Goal: Task Accomplishment & Management: Use online tool/utility

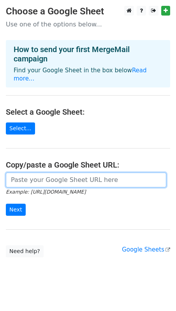
click at [33, 177] on input "url" at bounding box center [86, 179] width 160 height 15
paste input "[URL][DOMAIN_NAME]"
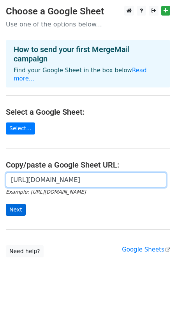
type input "[URL][DOMAIN_NAME]"
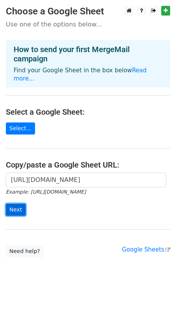
scroll to position [0, 0]
click at [16, 203] on input "Next" at bounding box center [16, 209] width 20 height 12
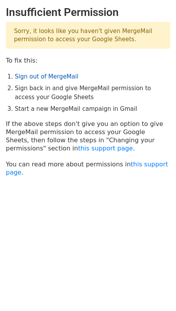
click at [42, 77] on link "Sign out of MergeMail" at bounding box center [46, 76] width 63 height 7
click at [28, 76] on link "Sign out of MergeMail" at bounding box center [46, 76] width 63 height 7
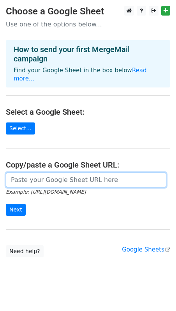
click at [40, 177] on input "url" at bounding box center [86, 179] width 160 height 15
paste input "https://docs.google.com/spreadsheets/d/1vry-YcYusoT6nE29SnxrV6kCqn6Mo9HKHNWQ_jf…"
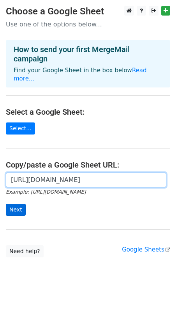
type input "https://docs.google.com/spreadsheets/d/1vry-YcYusoT6nE29SnxrV6kCqn6Mo9HKHNWQ_jf…"
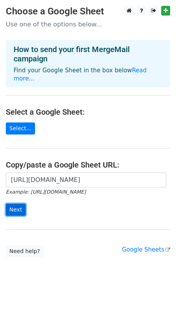
scroll to position [0, 0]
click at [13, 203] on input "Next" at bounding box center [16, 209] width 20 height 12
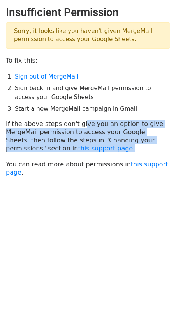
drag, startPoint x: 77, startPoint y: 124, endPoint x: 116, endPoint y: 144, distance: 44.1
click at [116, 144] on p "If the above steps don't give you an option to give MergeMail permission to acc…" at bounding box center [88, 136] width 164 height 33
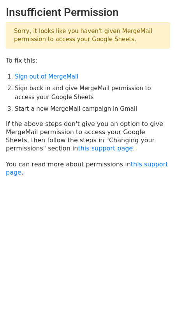
click at [97, 148] on p "If the above steps don't give you an option to give MergeMail permission to acc…" at bounding box center [88, 136] width 164 height 33
click at [78, 150] on link "this support page" at bounding box center [105, 147] width 55 height 7
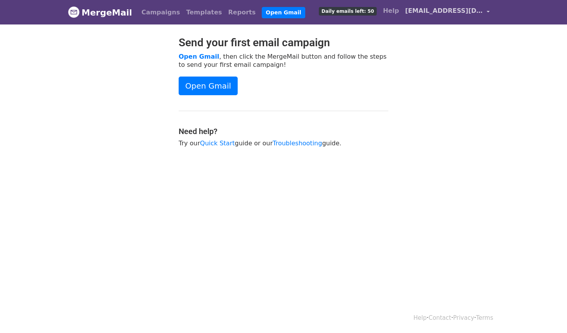
click at [435, 10] on span "primepinnacleoc@gmail.com" at bounding box center [444, 10] width 78 height 9
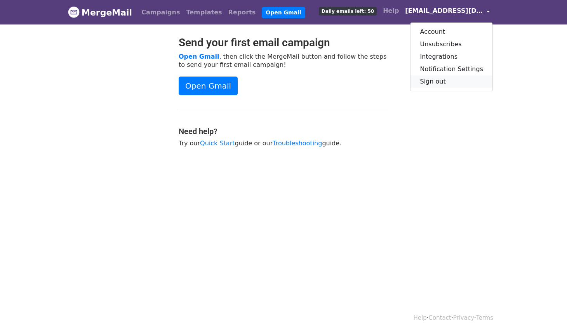
click at [439, 83] on link "Sign out" at bounding box center [451, 81] width 82 height 12
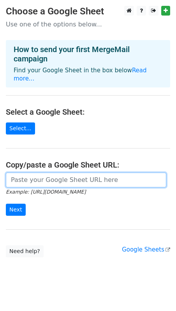
click at [14, 176] on input "url" at bounding box center [86, 179] width 160 height 15
click at [22, 172] on input "url" at bounding box center [86, 179] width 160 height 15
paste input "[URL][DOMAIN_NAME]"
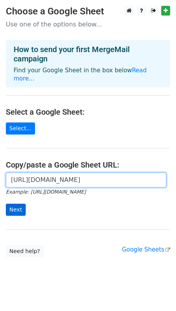
type input "https://docs.google.com/spreadsheets/d/1vry-YcYusoT6nE29SnxrV6kCqn6Mo9HKHNWQ_jf…"
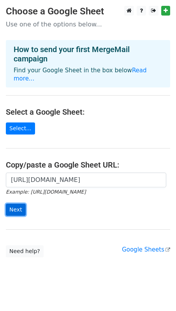
scroll to position [0, 0]
click at [14, 203] on input "Next" at bounding box center [16, 209] width 20 height 12
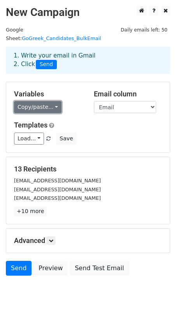
click at [47, 101] on link "Copy/paste..." at bounding box center [37, 107] width 47 height 12
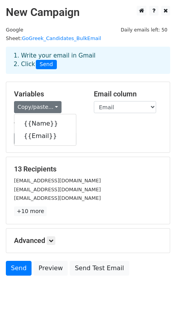
click at [74, 90] on h5 "Variables" at bounding box center [48, 94] width 68 height 9
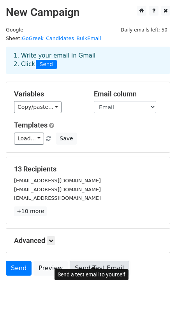
click at [75, 261] on link "Send Test Email" at bounding box center [99, 268] width 59 height 15
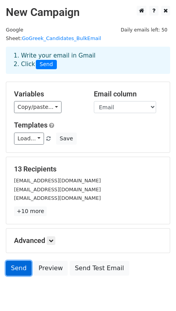
click at [11, 261] on link "Send" at bounding box center [19, 268] width 26 height 15
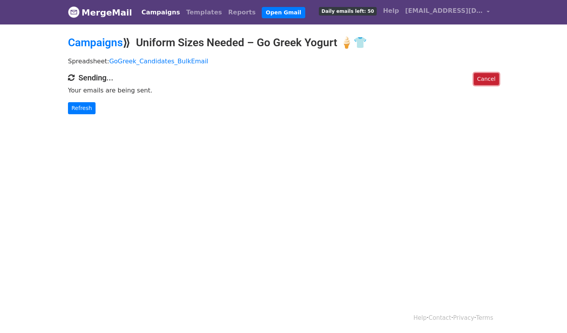
click at [480, 79] on link "Cancel" at bounding box center [486, 79] width 25 height 12
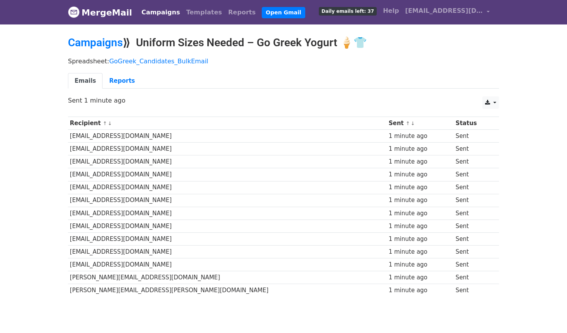
click at [133, 130] on td "cheyennedaley034_cuy@indeedemail.com" at bounding box center [227, 136] width 319 height 13
click at [132, 133] on td "cheyennedaley034_cuy@indeedemail.com" at bounding box center [227, 136] width 319 height 13
click at [115, 82] on link "Reports" at bounding box center [122, 81] width 39 height 16
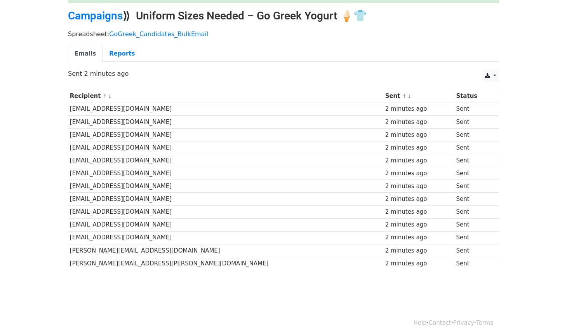
scroll to position [57, 0]
